Goal: Task Accomplishment & Management: Use online tool/utility

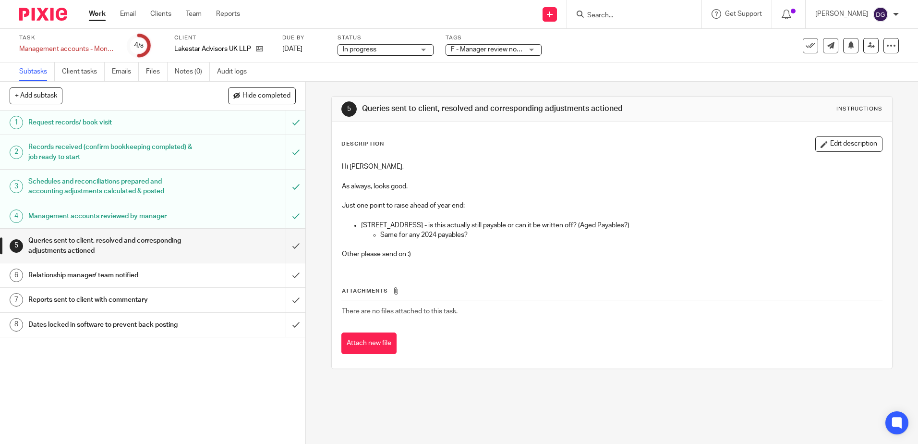
click at [213, 218] on div "Management accounts reviewed by manager" at bounding box center [152, 216] width 248 height 14
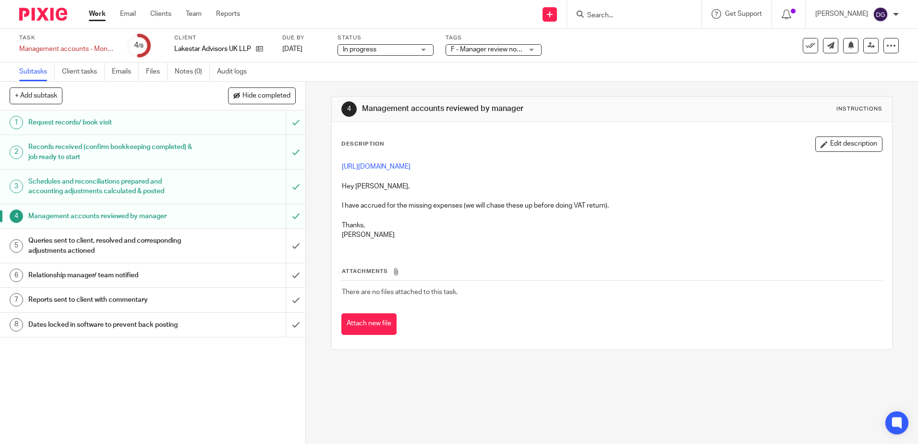
drag, startPoint x: 215, startPoint y: 242, endPoint x: 210, endPoint y: 127, distance: 114.9
click at [215, 242] on div "Queries sent to client, resolved and corresponding adjustments actioned" at bounding box center [152, 245] width 248 height 24
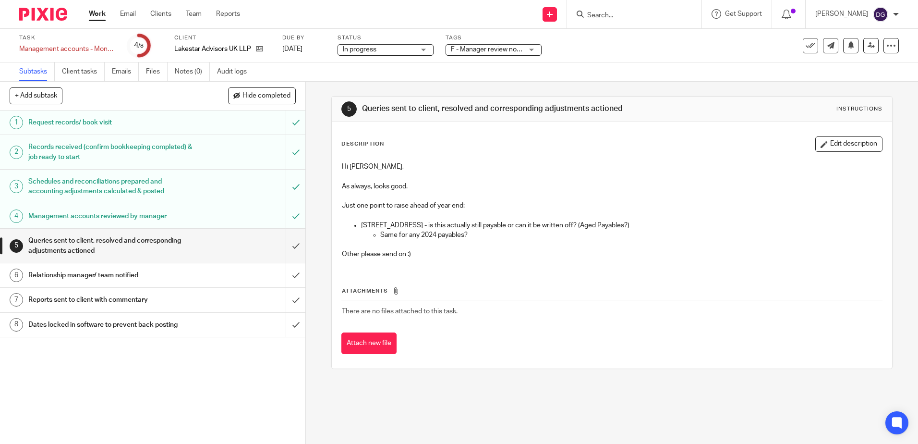
click at [246, 219] on div "Management accounts reviewed by manager" at bounding box center [152, 216] width 248 height 14
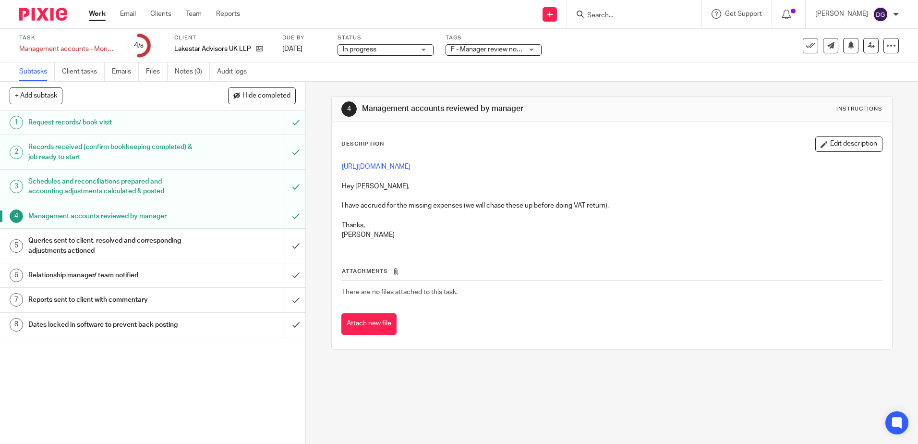
click at [240, 242] on div "Queries sent to client, resolved and corresponding adjustments actioned" at bounding box center [152, 245] width 248 height 24
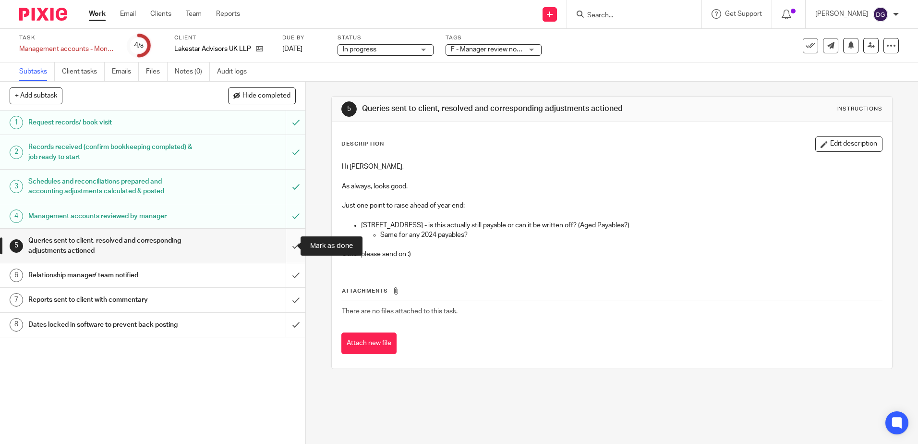
click at [288, 243] on input "submit" at bounding box center [152, 246] width 305 height 34
click at [288, 267] on input "submit" at bounding box center [152, 275] width 305 height 24
click at [289, 297] on input "submit" at bounding box center [152, 300] width 305 height 24
click at [289, 319] on input "submit" at bounding box center [152, 325] width 305 height 24
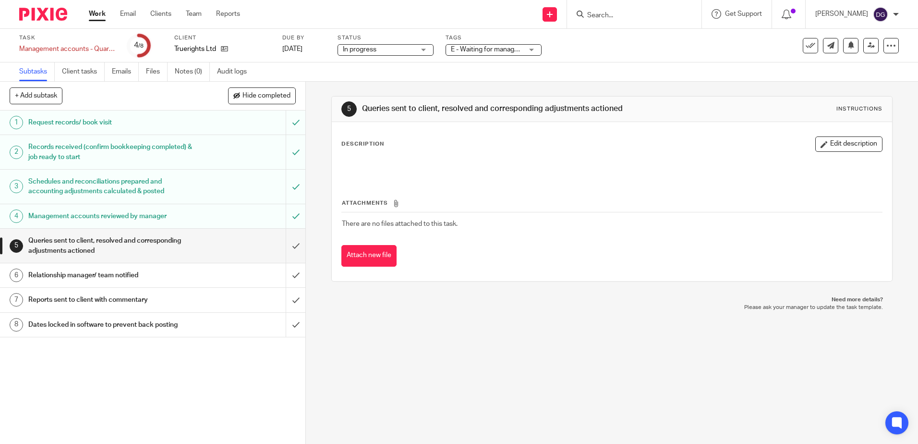
click at [219, 207] on link "4 Management accounts reviewed by manager" at bounding box center [143, 216] width 286 height 24
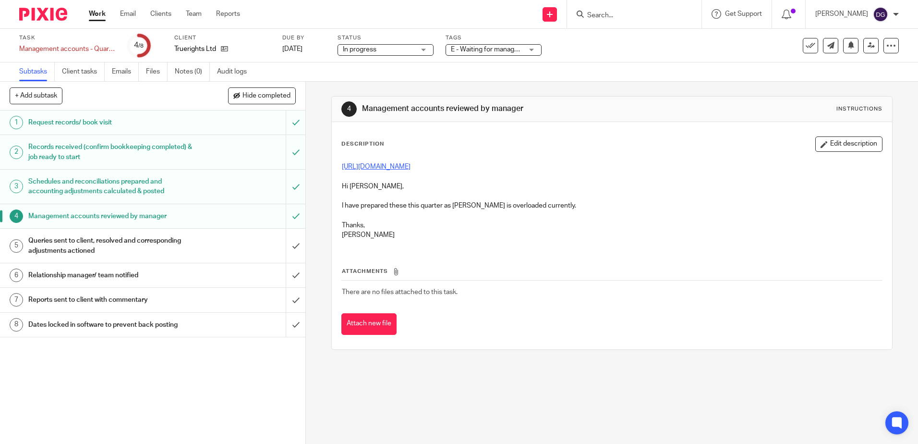
click at [405, 167] on link "[URL][DOMAIN_NAME]" at bounding box center [376, 166] width 69 height 7
click at [231, 243] on div "Queries sent to client, resolved and corresponding adjustments actioned" at bounding box center [152, 245] width 248 height 24
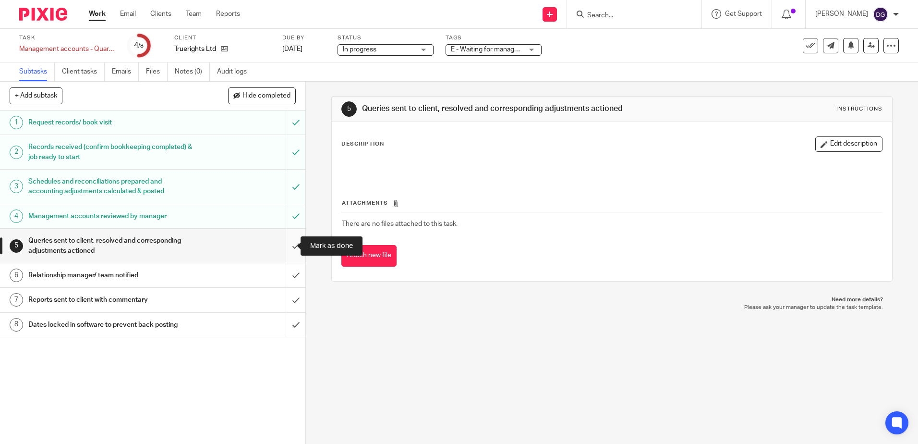
click at [285, 252] on input "submit" at bounding box center [152, 246] width 305 height 34
click at [284, 270] on input "submit" at bounding box center [152, 275] width 305 height 24
click at [284, 291] on input "submit" at bounding box center [152, 300] width 305 height 24
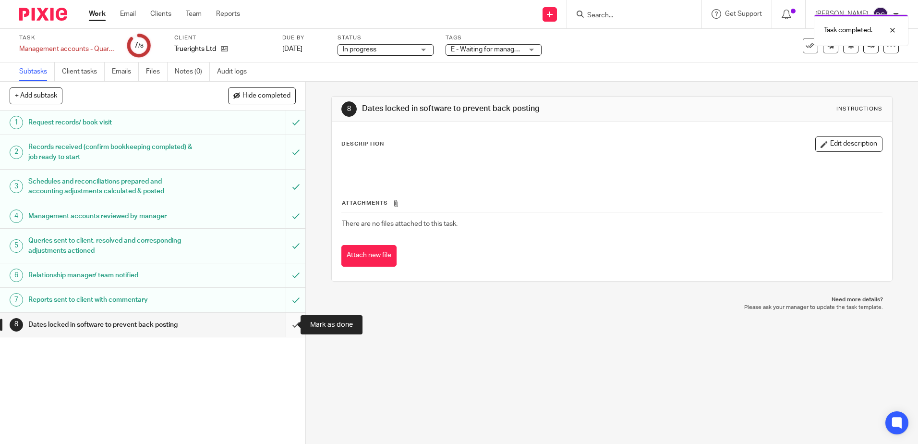
click at [281, 326] on input "submit" at bounding box center [152, 325] width 305 height 24
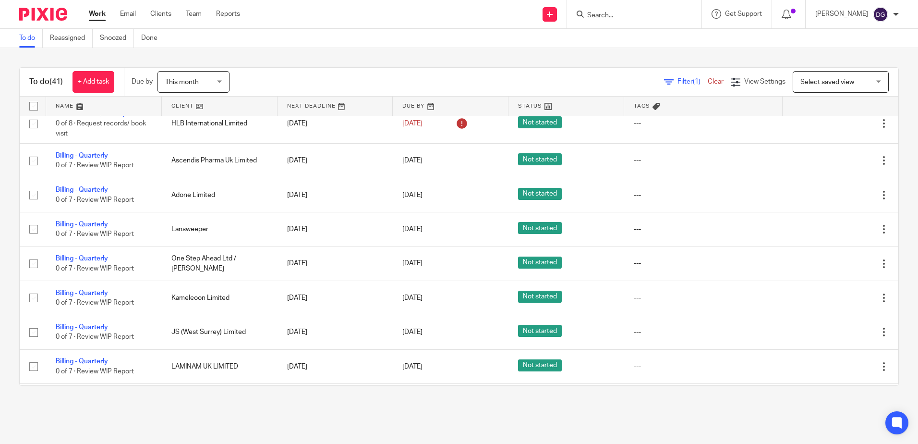
scroll to position [1449, 0]
